Goal: Find contact information: Obtain details needed to contact an individual or organization

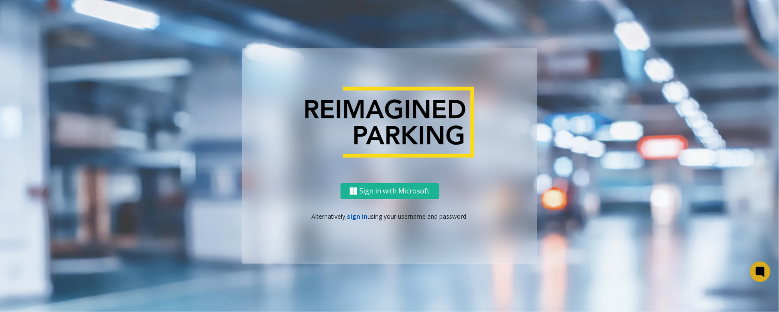
click at [353, 216] on link "sign in" at bounding box center [357, 216] width 21 height 8
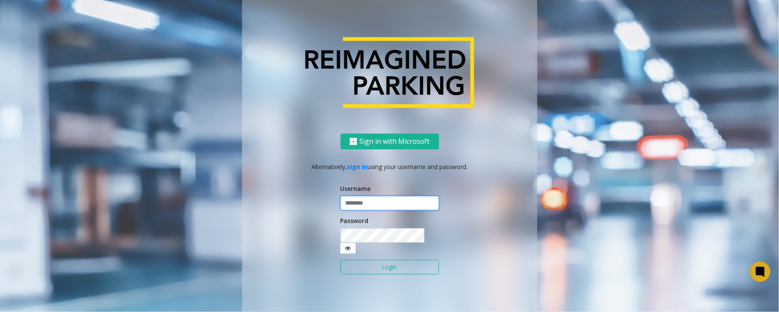
type input "*****"
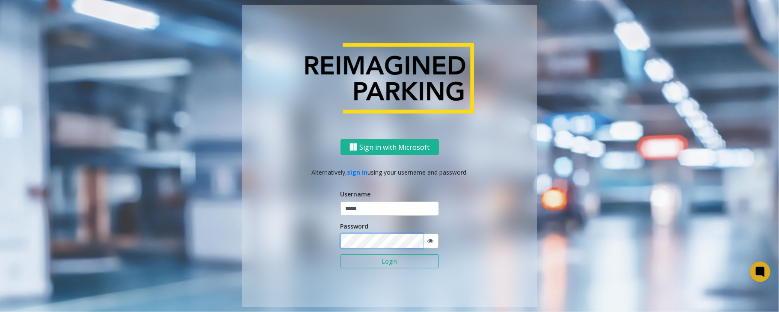
click at [341, 254] on button "Login" at bounding box center [390, 261] width 98 height 15
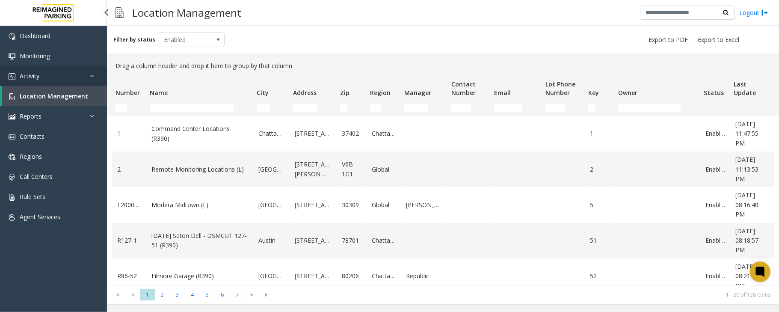
click at [30, 74] on span "Activity" at bounding box center [30, 76] width 20 height 8
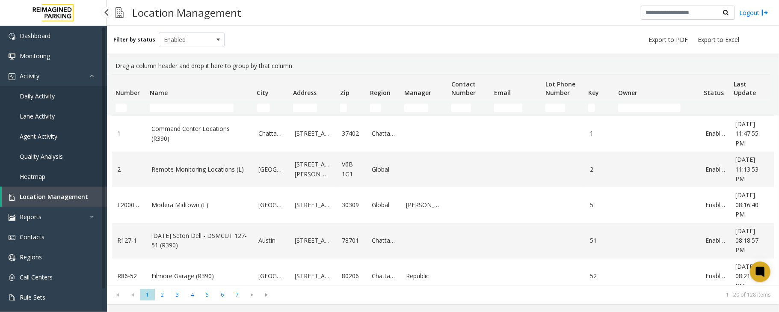
click at [36, 95] on span "Daily Activity" at bounding box center [37, 96] width 35 height 8
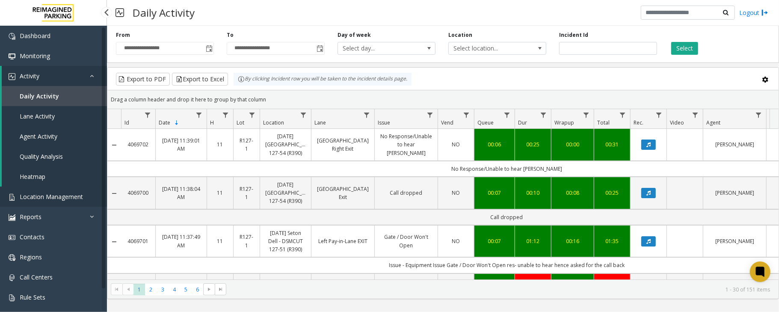
click at [42, 199] on span "Location Management" at bounding box center [51, 197] width 63 height 8
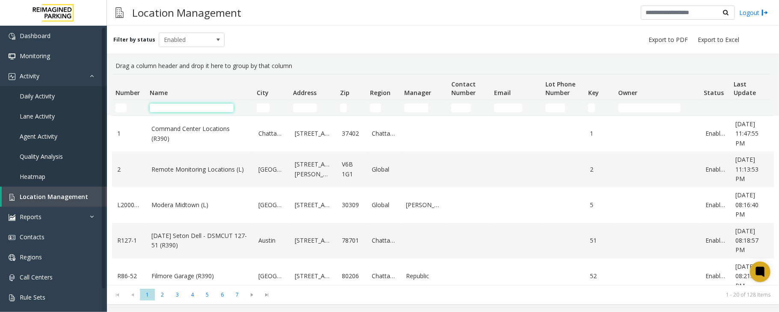
click at [183, 108] on input "Name Filter" at bounding box center [192, 108] width 84 height 9
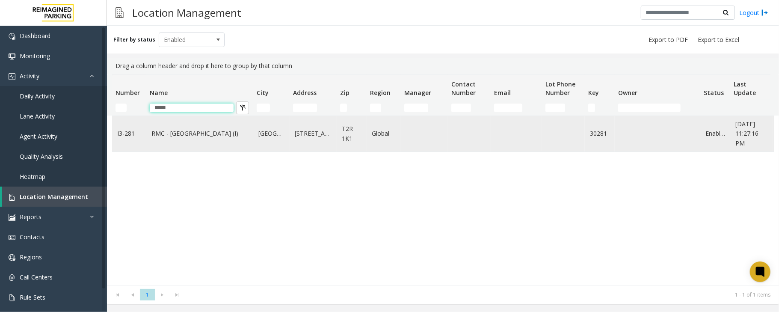
type input "*****"
click at [187, 128] on td "RMC - Mount Royal Village (I)" at bounding box center [199, 134] width 107 height 36
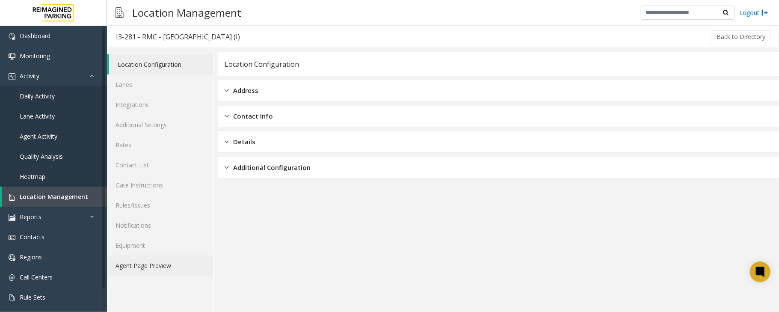
click at [155, 270] on link "Agent Page Preview" at bounding box center [160, 265] width 107 height 20
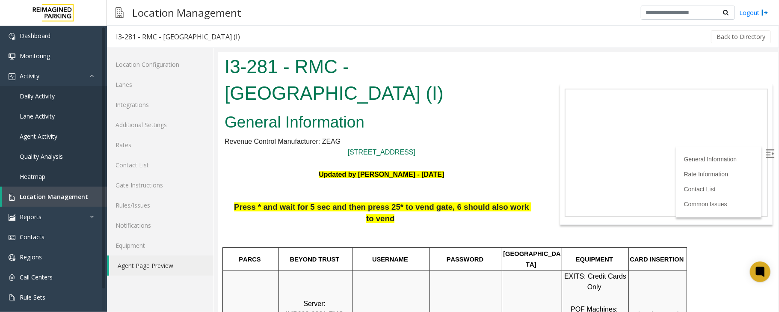
scroll to position [57, 0]
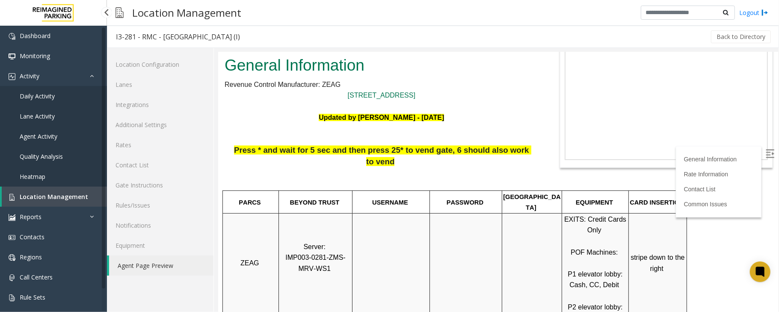
click at [34, 100] on link "Daily Activity" at bounding box center [53, 96] width 107 height 20
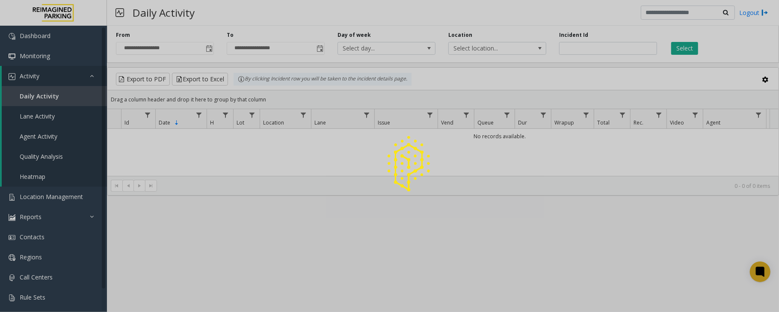
click at [209, 50] on span "Toggle popup" at bounding box center [209, 48] width 7 height 7
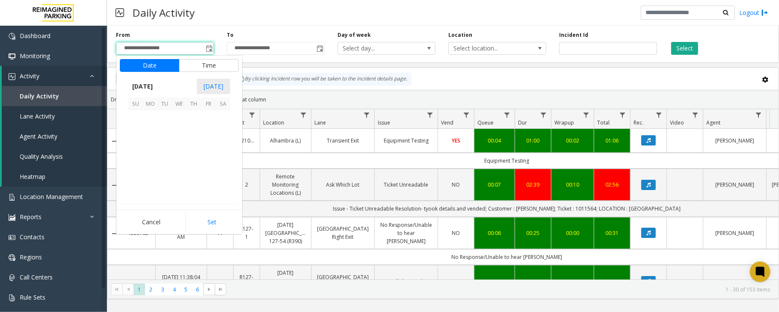
scroll to position [153562, 0]
click at [280, 24] on div "Daily Activity Logout" at bounding box center [443, 13] width 672 height 26
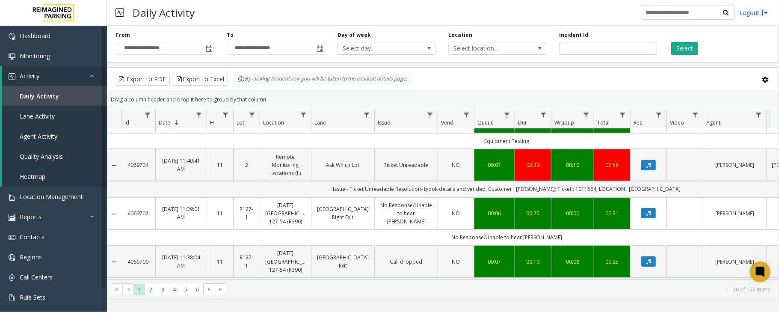
scroll to position [0, 0]
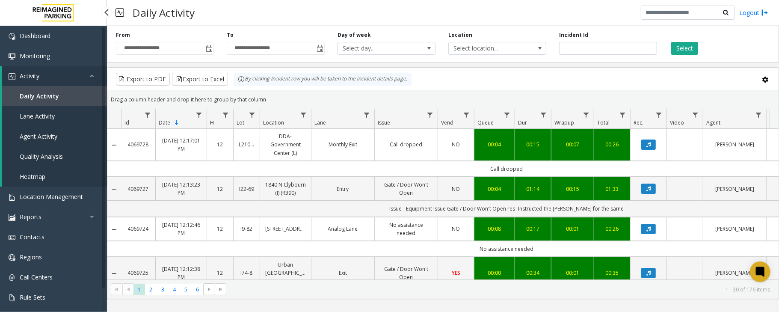
click at [64, 95] on link "Daily Activity" at bounding box center [54, 96] width 105 height 20
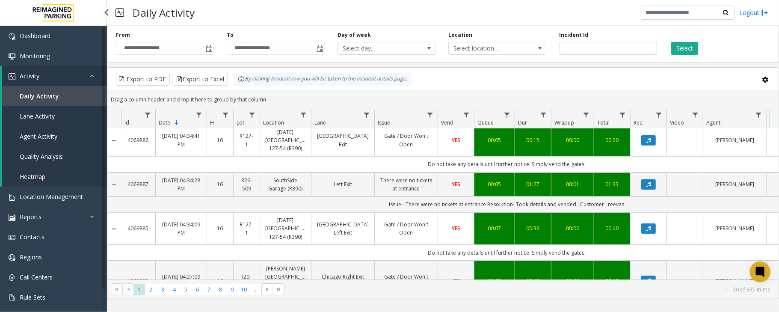
scroll to position [114, 0]
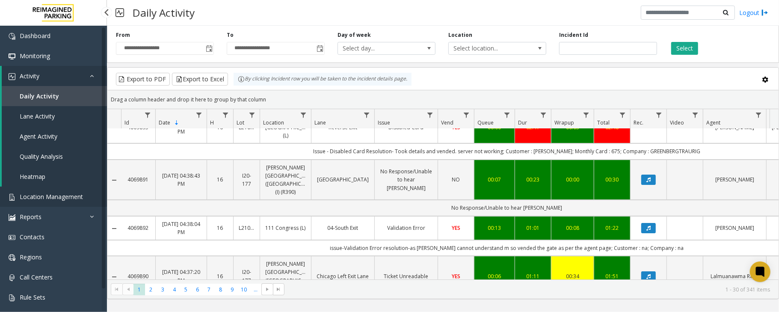
click at [39, 195] on span "Location Management" at bounding box center [51, 197] width 63 height 8
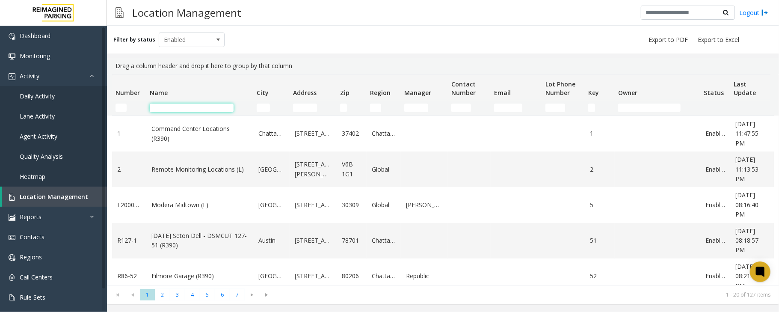
click at [224, 110] on input "Name Filter" at bounding box center [192, 108] width 84 height 9
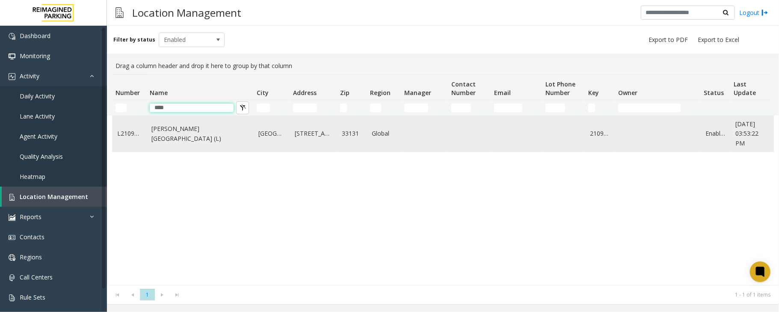
type input "****"
click at [204, 140] on td "[PERSON_NAME][GEOGRAPHIC_DATA] (L)" at bounding box center [199, 134] width 107 height 36
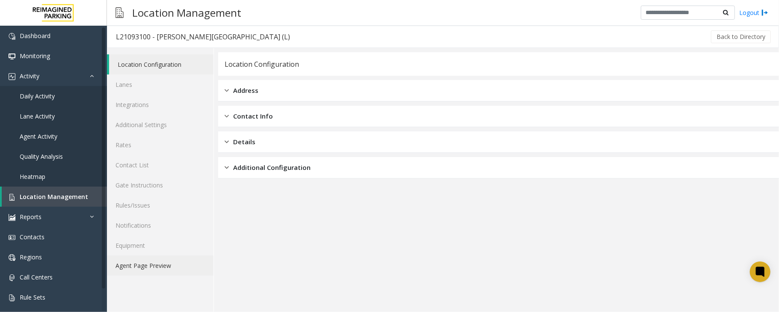
click at [134, 264] on link "Agent Page Preview" at bounding box center [160, 265] width 107 height 20
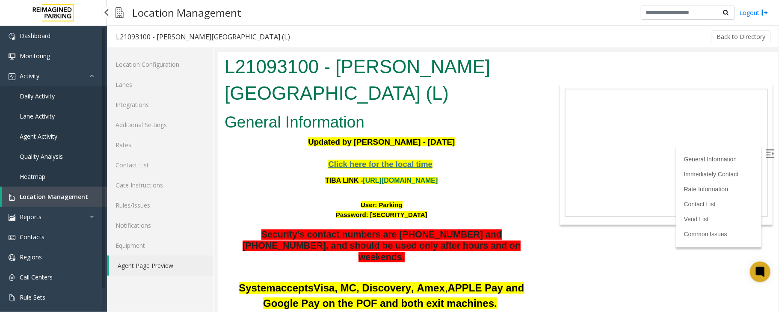
click at [39, 198] on span "Location Management" at bounding box center [54, 197] width 68 height 8
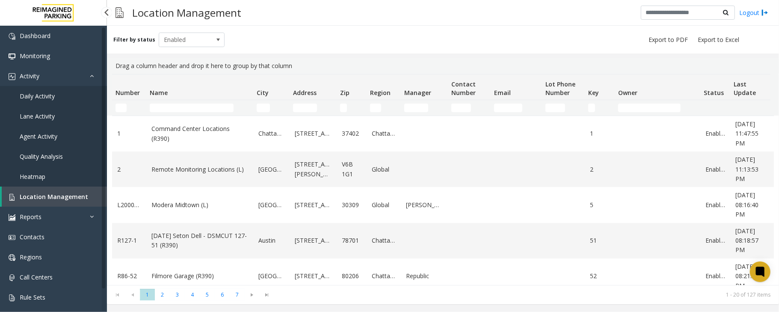
click at [36, 93] on span "Daily Activity" at bounding box center [37, 96] width 35 height 8
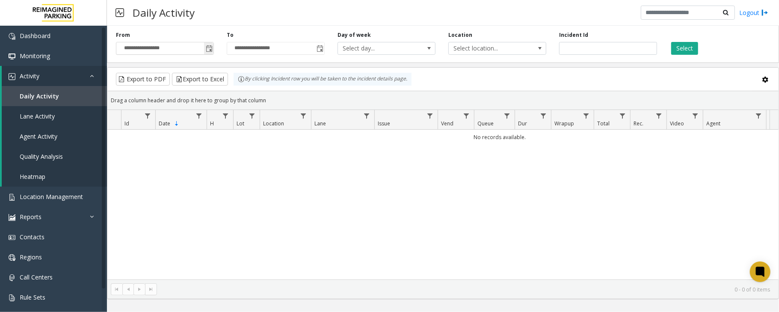
click at [210, 51] on span "Toggle popup" at bounding box center [209, 48] width 7 height 7
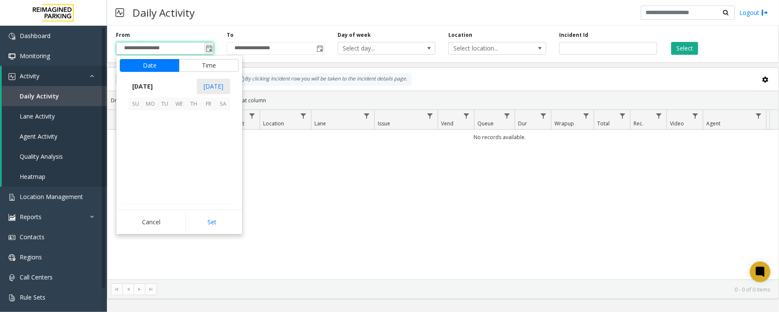
scroll to position [153562, 0]
click at [178, 117] on span "3" at bounding box center [179, 117] width 15 height 15
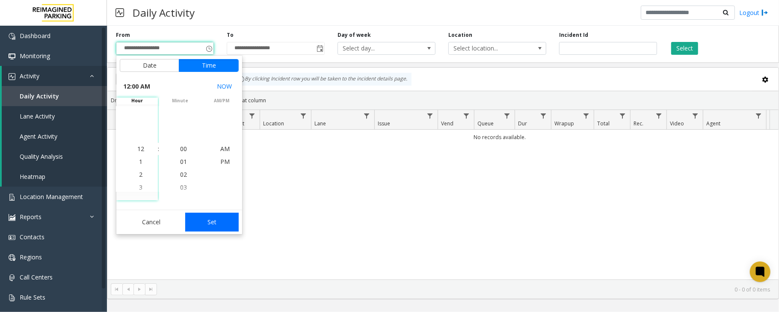
click at [225, 219] on button "Set" at bounding box center [212, 222] width 54 height 19
type input "**********"
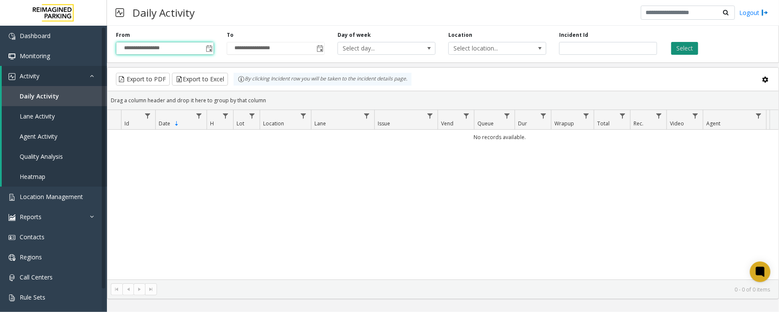
click at [678, 44] on button "Select" at bounding box center [684, 48] width 27 height 13
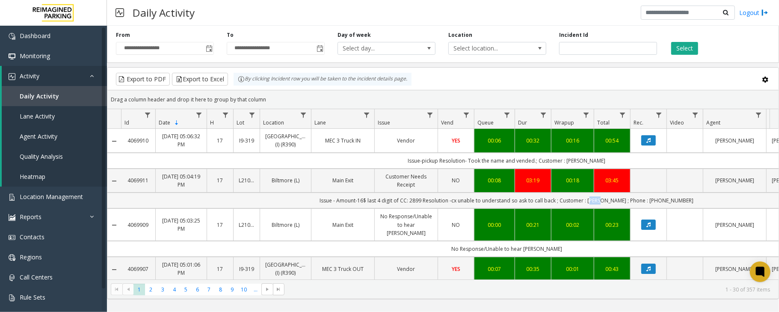
drag, startPoint x: 618, startPoint y: 209, endPoint x: 608, endPoint y: 208, distance: 10.3
click at [608, 208] on td "Issue - Amount-16$ last 4 digit of CC: 2899 Resolution -cx unable to understand…" at bounding box center [506, 201] width 771 height 16
copy td "[PERSON_NAME]"
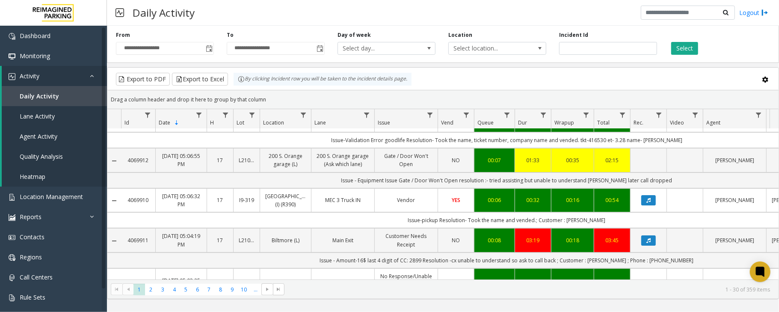
scroll to position [57, 0]
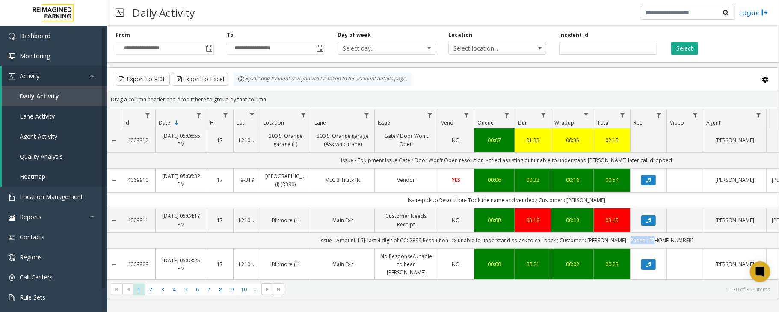
drag, startPoint x: 642, startPoint y: 233, endPoint x: 673, endPoint y: 232, distance: 30.8
click at [673, 232] on td "Issue - Amount-16$ last 4 digit of CC: 2899 Resolution -cx unable to understand…" at bounding box center [506, 240] width 771 height 16
copy td "8136109516"
drag, startPoint x: 359, startPoint y: 234, endPoint x: 389, endPoint y: 237, distance: 30.1
click at [389, 237] on td "Issue - Amount-16$ last 4 digit of CC: 2899 Resolution -cx unable to understand…" at bounding box center [506, 240] width 771 height 16
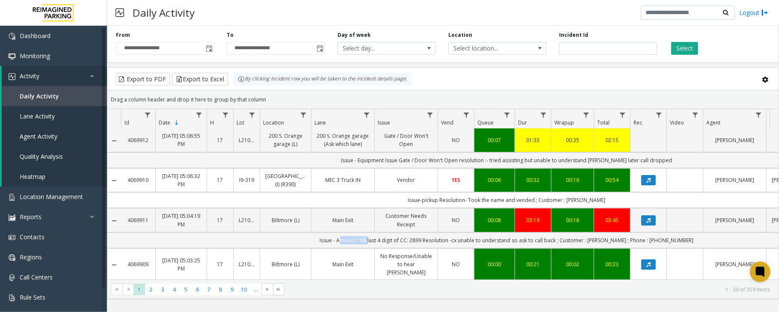
copy td "Amount-16$"
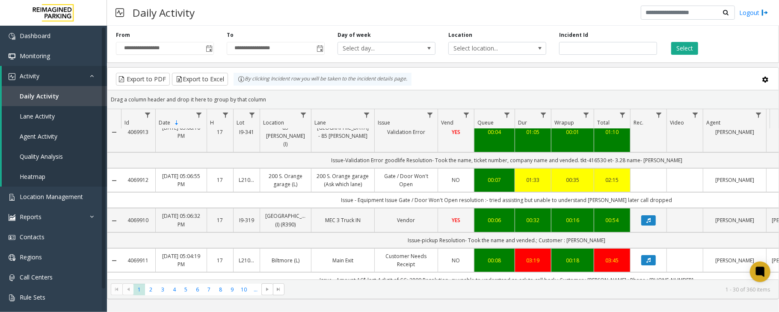
scroll to position [114, 0]
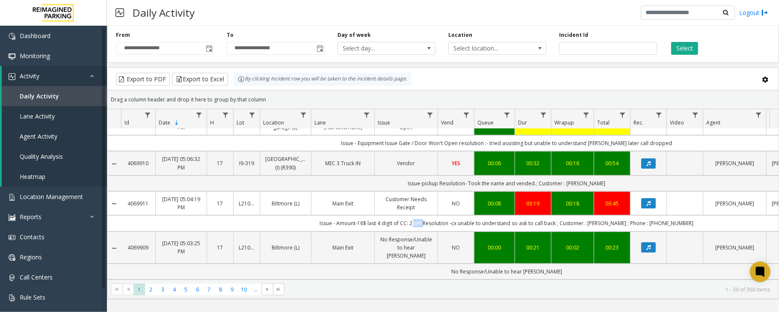
drag, startPoint x: 431, startPoint y: 225, endPoint x: 442, endPoint y: 225, distance: 10.7
click at [442, 225] on td "Issue - Amount-16$ last 4 digit of CC: 2899 Resolution -cx unable to understand…" at bounding box center [506, 223] width 771 height 16
copy td "2899"
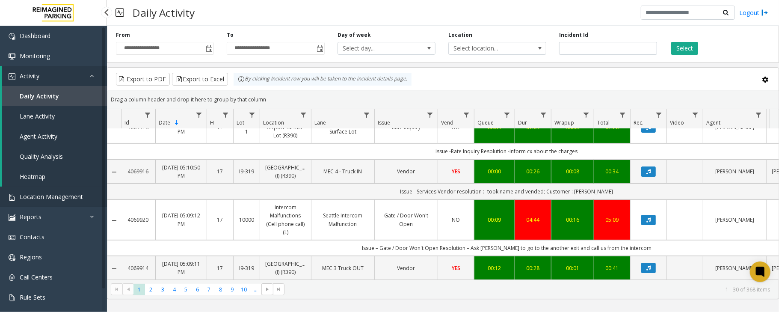
click at [40, 202] on link "Location Management" at bounding box center [53, 197] width 107 height 20
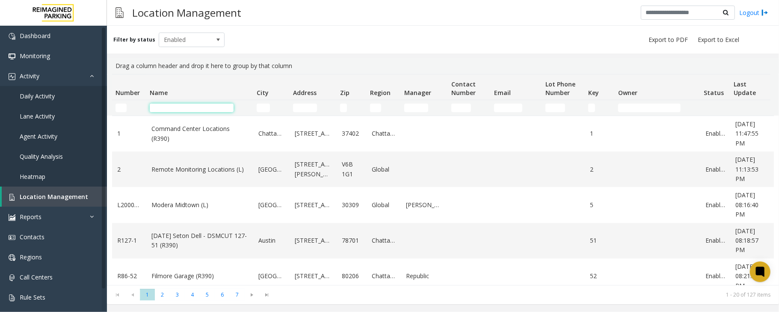
drag, startPoint x: 189, startPoint y: 107, endPoint x: 186, endPoint y: 110, distance: 4.8
click at [189, 108] on input "Name Filter" at bounding box center [192, 108] width 84 height 9
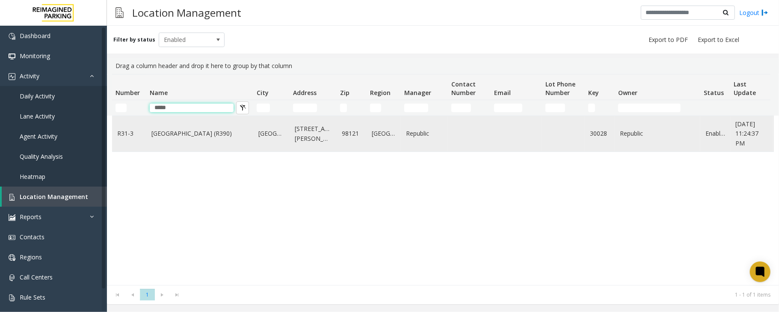
type input "****"
click at [165, 141] on td "[GEOGRAPHIC_DATA] (R390)" at bounding box center [199, 134] width 107 height 36
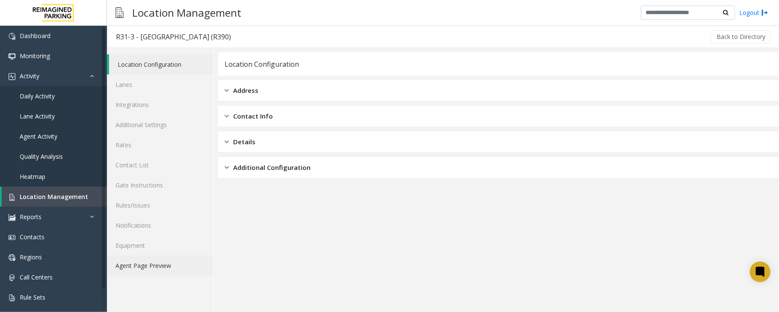
drag, startPoint x: 160, startPoint y: 266, endPoint x: 175, endPoint y: 264, distance: 15.5
click at [161, 266] on link "Agent Page Preview" at bounding box center [160, 265] width 107 height 20
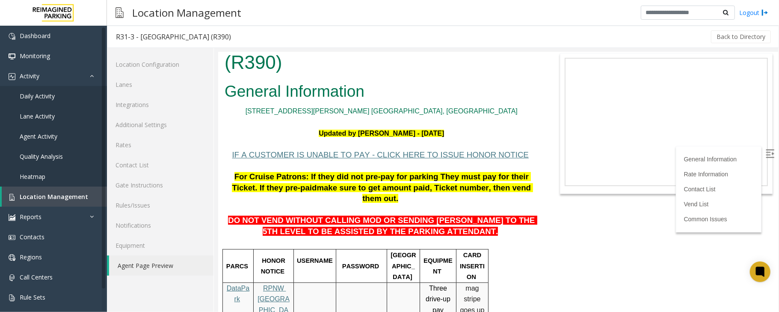
scroll to position [57, 0]
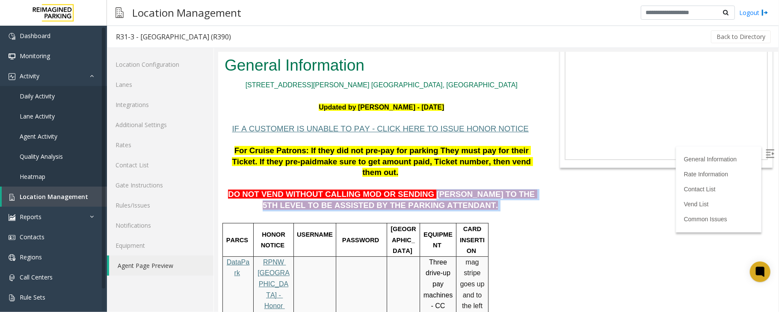
drag, startPoint x: 412, startPoint y: 158, endPoint x: 450, endPoint y: 170, distance: 39.1
click at [450, 178] on p "DO NOT VEND WITHOUT CALLING MOD OR SENDING [PERSON_NAME] TO THE 5TH LEVEL TO BE…" at bounding box center [381, 194] width 314 height 33
copy p "[PERSON_NAME] TO THE 5TH LEVEL TO BE ASSISTED BY THE PARKING ATTENDANT."
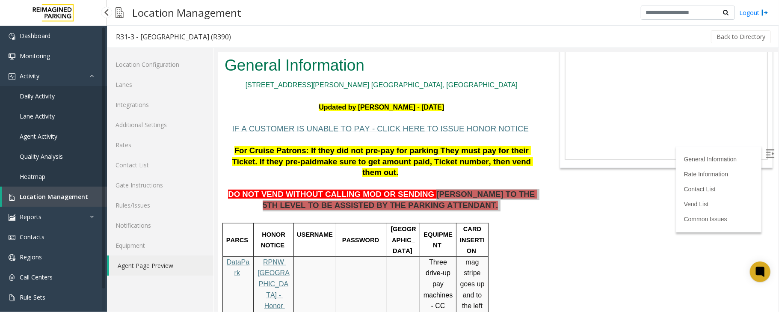
click at [55, 95] on link "Daily Activity" at bounding box center [53, 96] width 107 height 20
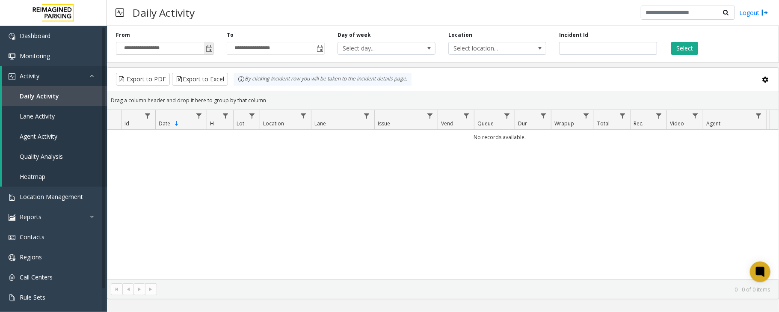
click at [211, 49] on span "Toggle popup" at bounding box center [209, 48] width 7 height 7
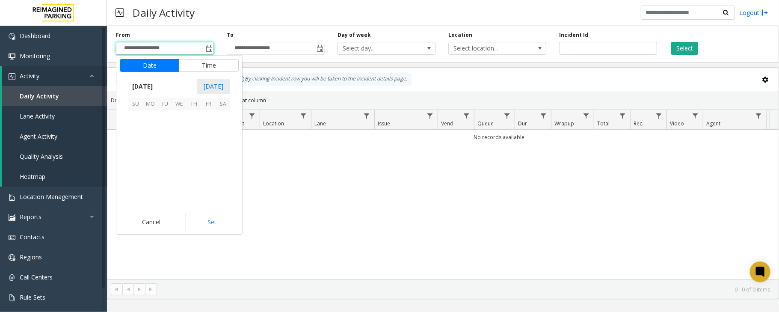
scroll to position [153562, 0]
click at [180, 117] on span "3" at bounding box center [179, 117] width 15 height 15
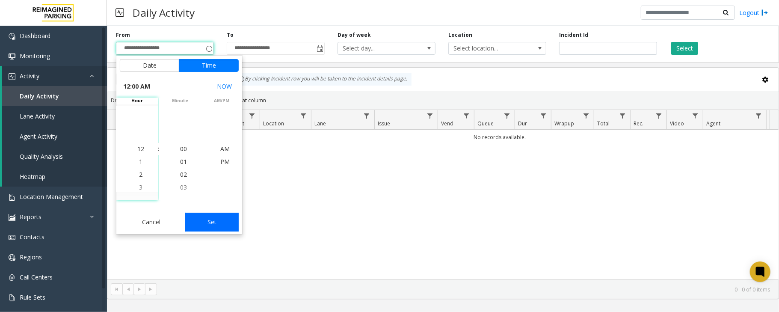
click at [213, 220] on button "Set" at bounding box center [212, 222] width 54 height 19
type input "**********"
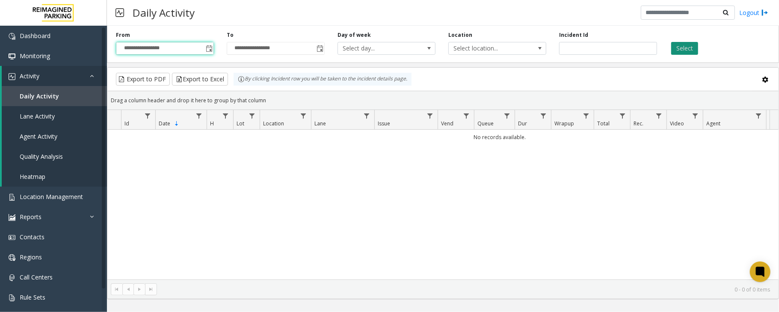
click at [685, 51] on button "Select" at bounding box center [684, 48] width 27 height 13
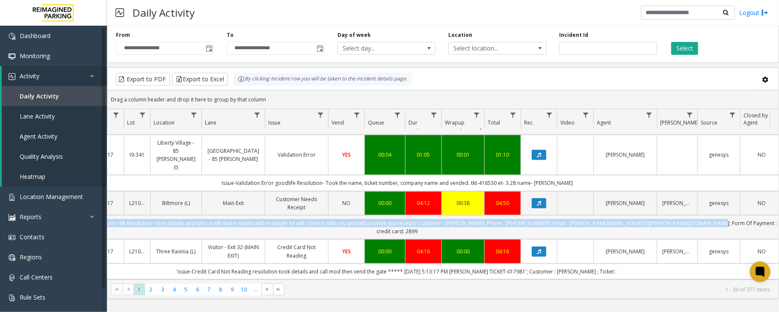
scroll to position [0, 122]
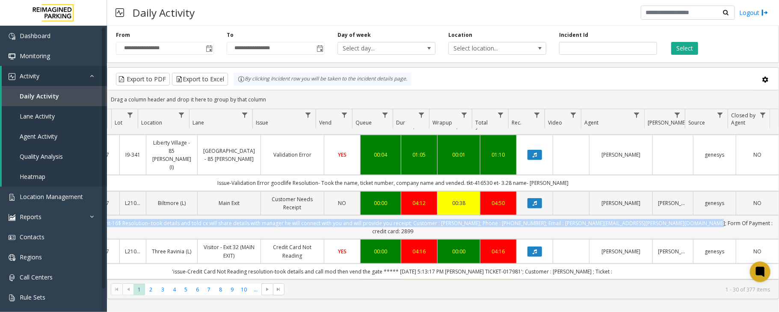
drag, startPoint x: 164, startPoint y: 234, endPoint x: 752, endPoint y: 231, distance: 587.9
click at [752, 231] on td "Issue - Customer Needs Receipt Amount-16$ Resolution- took details and told cx …" at bounding box center [392, 227] width 771 height 24
copy td "Issue - Customer Needs Receipt Amount-16$ Resolution- took details and told cx …"
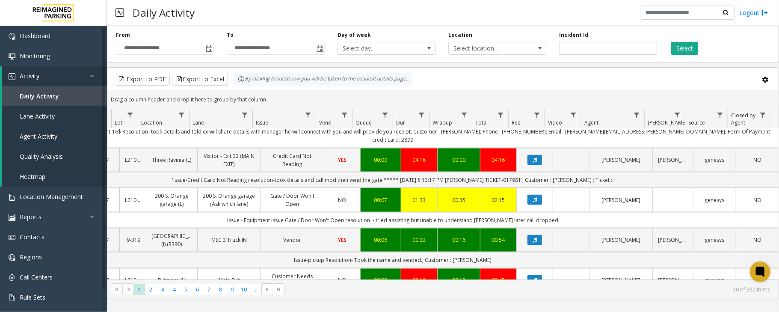
scroll to position [913, 122]
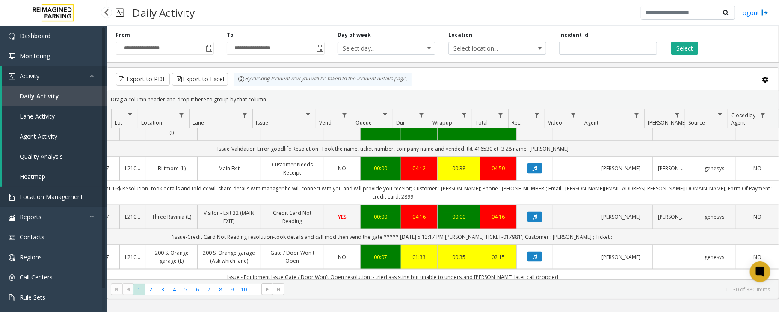
click at [58, 196] on span "Location Management" at bounding box center [51, 197] width 63 height 8
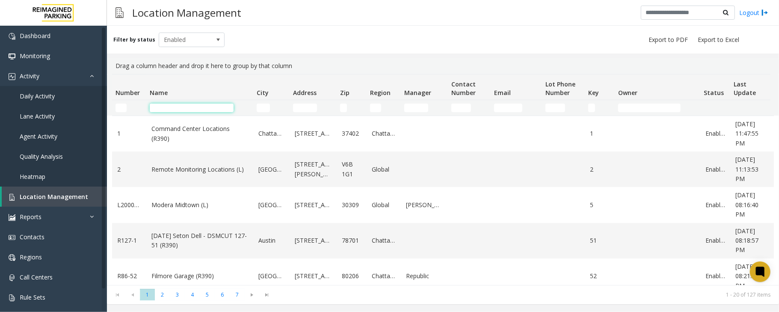
click at [212, 108] on input "Name Filter" at bounding box center [192, 108] width 84 height 9
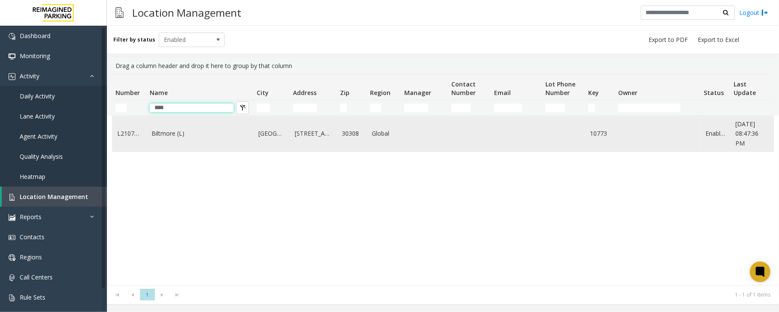
type input "****"
click at [199, 138] on link "Biltmore (L)" at bounding box center [199, 133] width 97 height 9
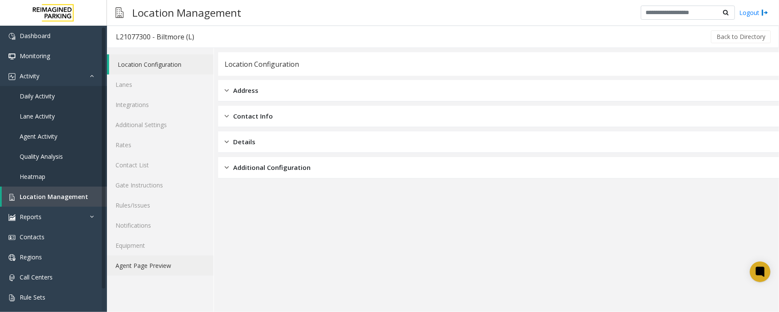
click at [156, 264] on link "Agent Page Preview" at bounding box center [160, 265] width 107 height 20
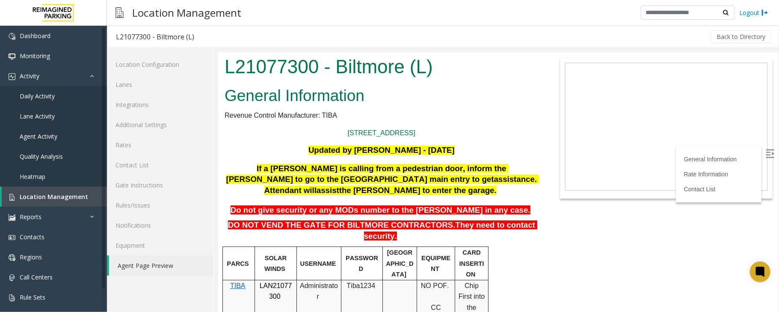
click at [765, 150] on img at bounding box center [769, 153] width 9 height 9
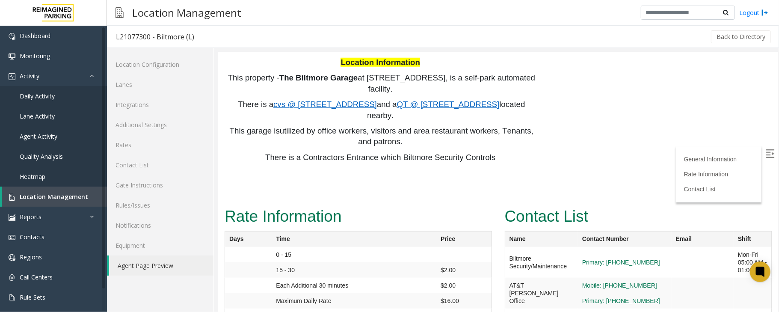
scroll to position [613, 0]
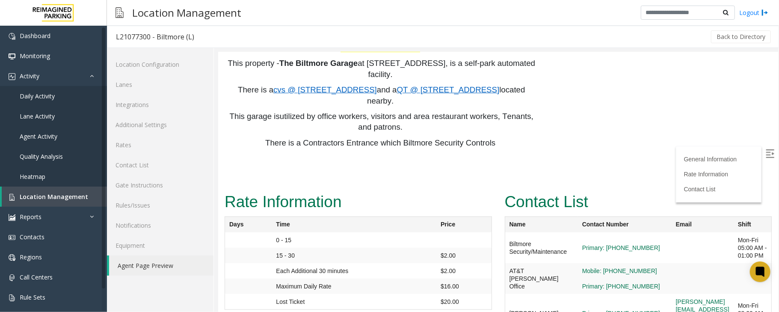
drag, startPoint x: 390, startPoint y: 295, endPoint x: 492, endPoint y: 311, distance: 103.4
drag, startPoint x: 741, startPoint y: 258, endPoint x: 642, endPoint y: 259, distance: 98.9
click at [671, 294] on td "[PERSON_NAME][EMAIL_ADDRESS][PERSON_NAME][DOMAIN_NAME]" at bounding box center [702, 313] width 62 height 39
copy link "[PERSON_NAME][EMAIL_ADDRESS][PERSON_NAME][DOMAIN_NAME]"
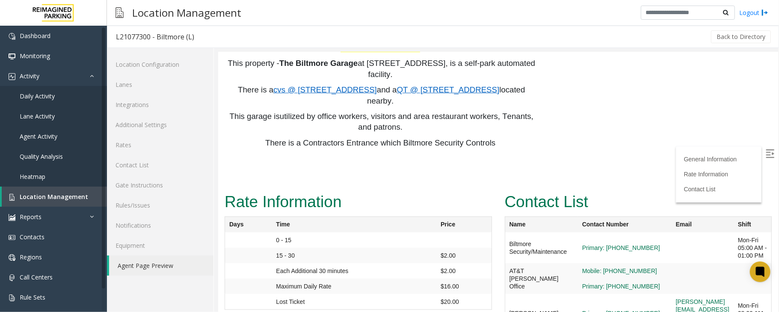
drag, startPoint x: 729, startPoint y: 297, endPoint x: 644, endPoint y: 296, distance: 85.2
copy link "[EMAIL_ADDRESS][DOMAIN_NAME]"
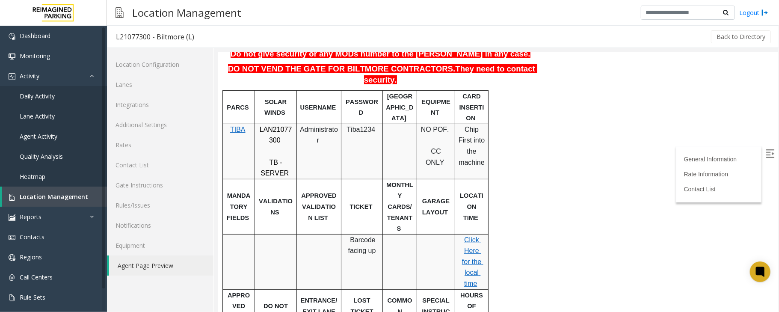
scroll to position [0, 0]
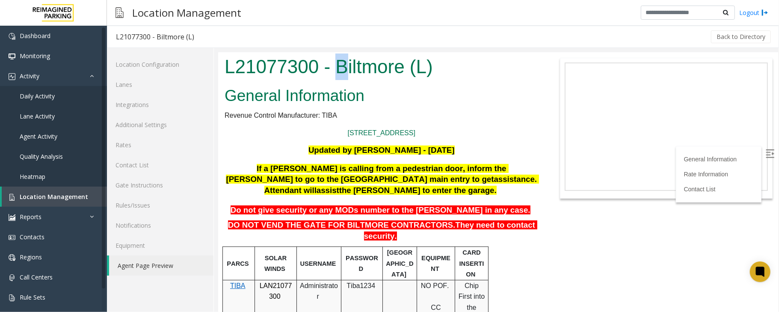
drag, startPoint x: 335, startPoint y: 65, endPoint x: 344, endPoint y: 68, distance: 9.3
click at [344, 68] on h1 "L21077300 - Biltmore (L)" at bounding box center [381, 66] width 314 height 27
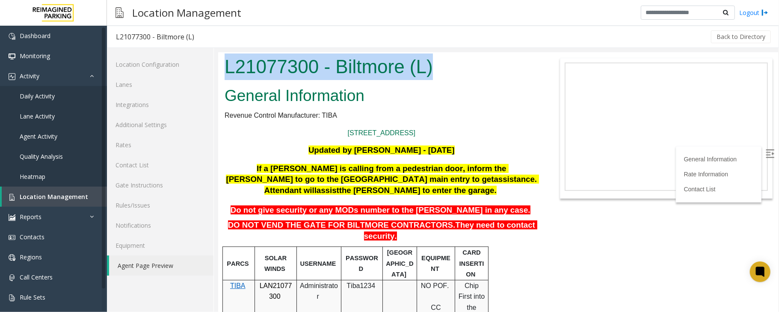
drag, startPoint x: 224, startPoint y: 67, endPoint x: 438, endPoint y: 78, distance: 214.2
click at [438, 78] on h1 "L21077300 - Biltmore (L)" at bounding box center [381, 66] width 314 height 27
copy h1 "L21077300 - Biltmore (L)"
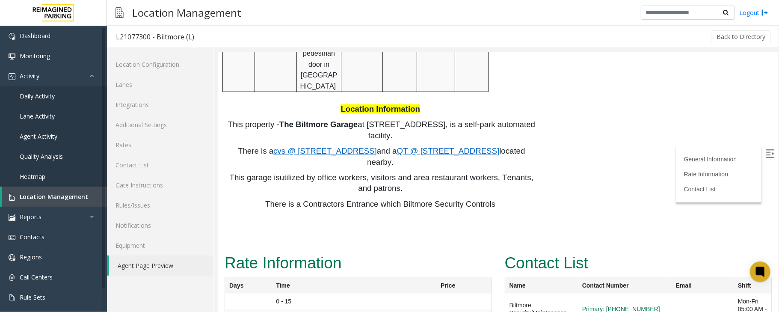
scroll to position [613, 0]
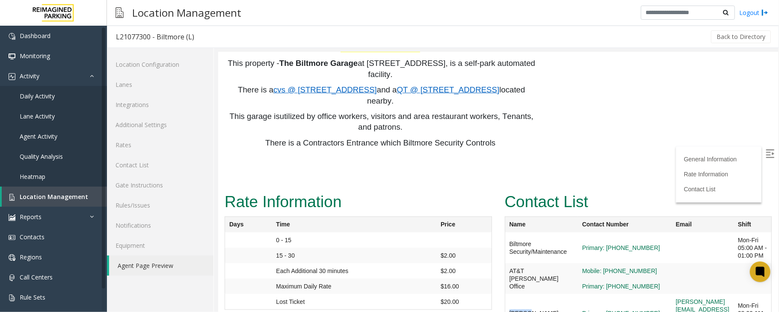
drag, startPoint x: 517, startPoint y: 259, endPoint x: 501, endPoint y: 259, distance: 16.3
click at [504, 294] on td "[PERSON_NAME]" at bounding box center [540, 313] width 73 height 39
copy td "[PERSON_NAME]"
drag, startPoint x: 724, startPoint y: 299, endPoint x: 639, endPoint y: 293, distance: 85.3
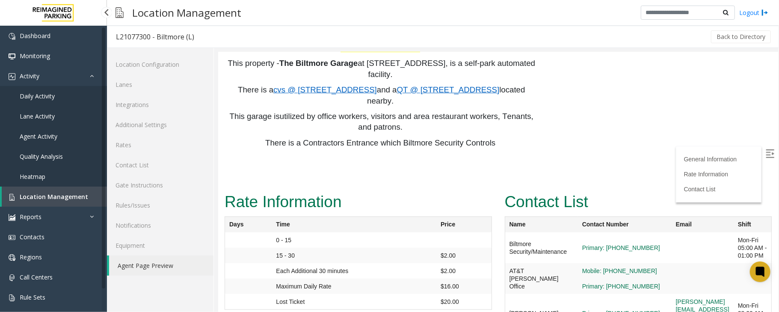
click at [62, 97] on link "Daily Activity" at bounding box center [53, 96] width 107 height 20
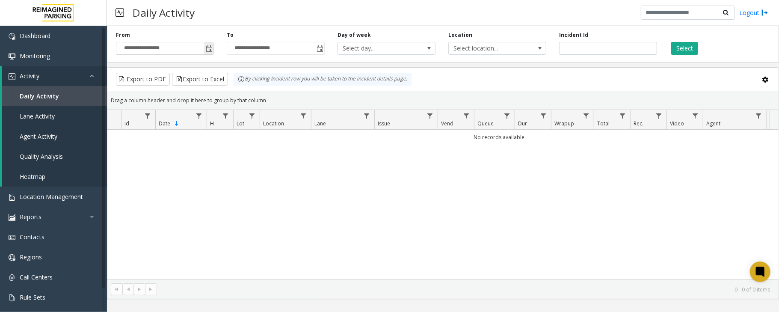
click at [208, 48] on span "Toggle popup" at bounding box center [209, 48] width 7 height 7
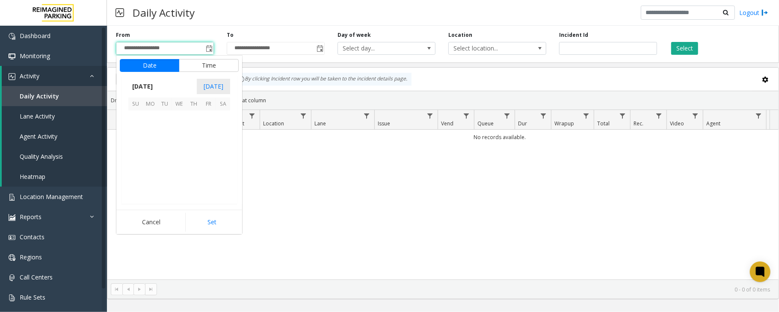
scroll to position [153562, 0]
click at [178, 119] on span "3" at bounding box center [179, 117] width 15 height 15
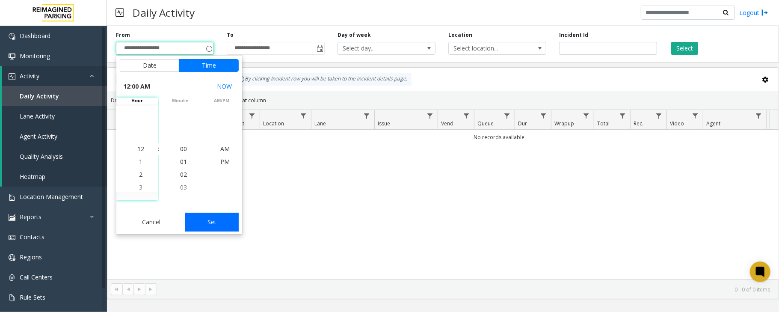
click at [205, 219] on button "Set" at bounding box center [212, 222] width 54 height 19
type input "**********"
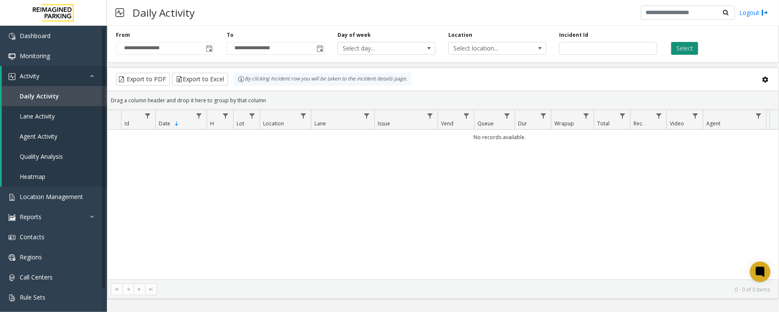
click at [679, 47] on button "Select" at bounding box center [684, 48] width 27 height 13
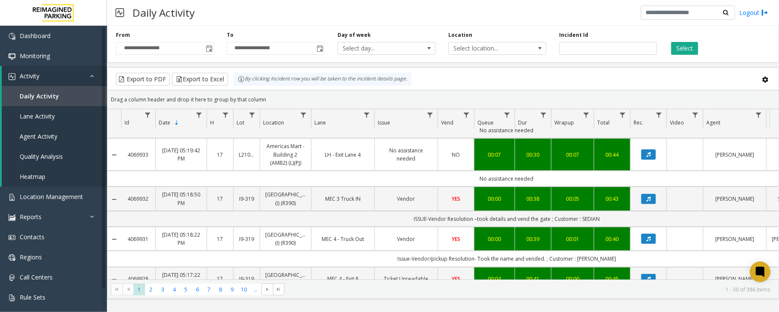
scroll to position [285, 0]
